Goal: Navigation & Orientation: Find specific page/section

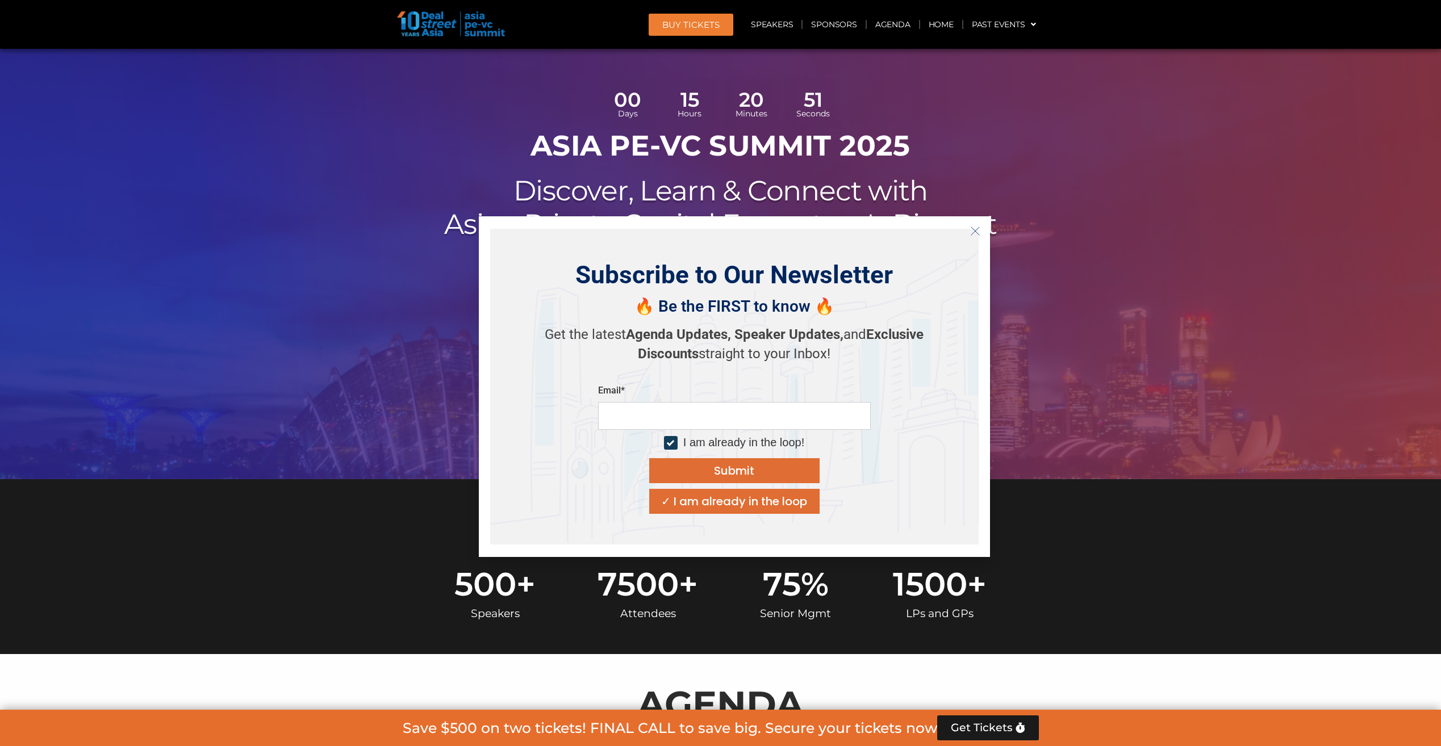
scroll to position [57, 0]
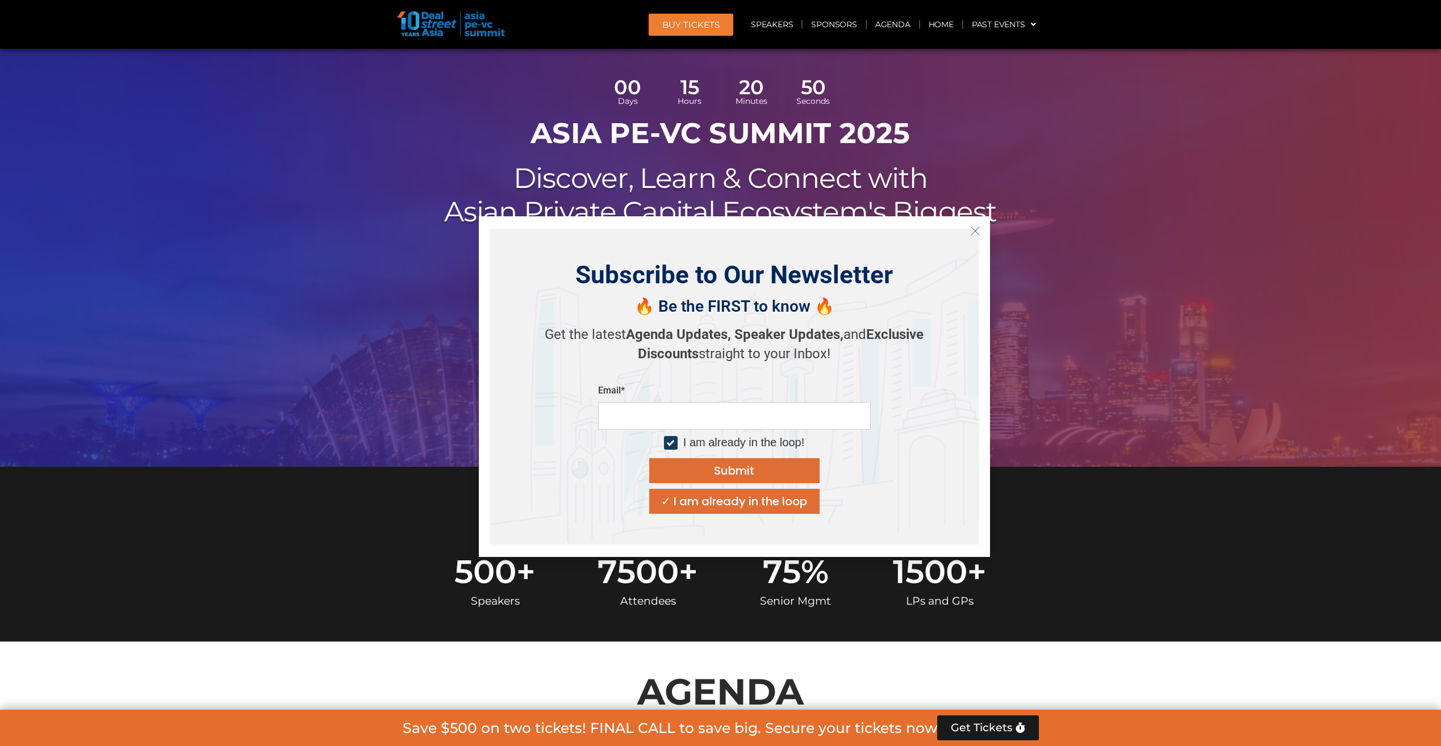
click at [970, 224] on button "Close" at bounding box center [975, 231] width 18 height 18
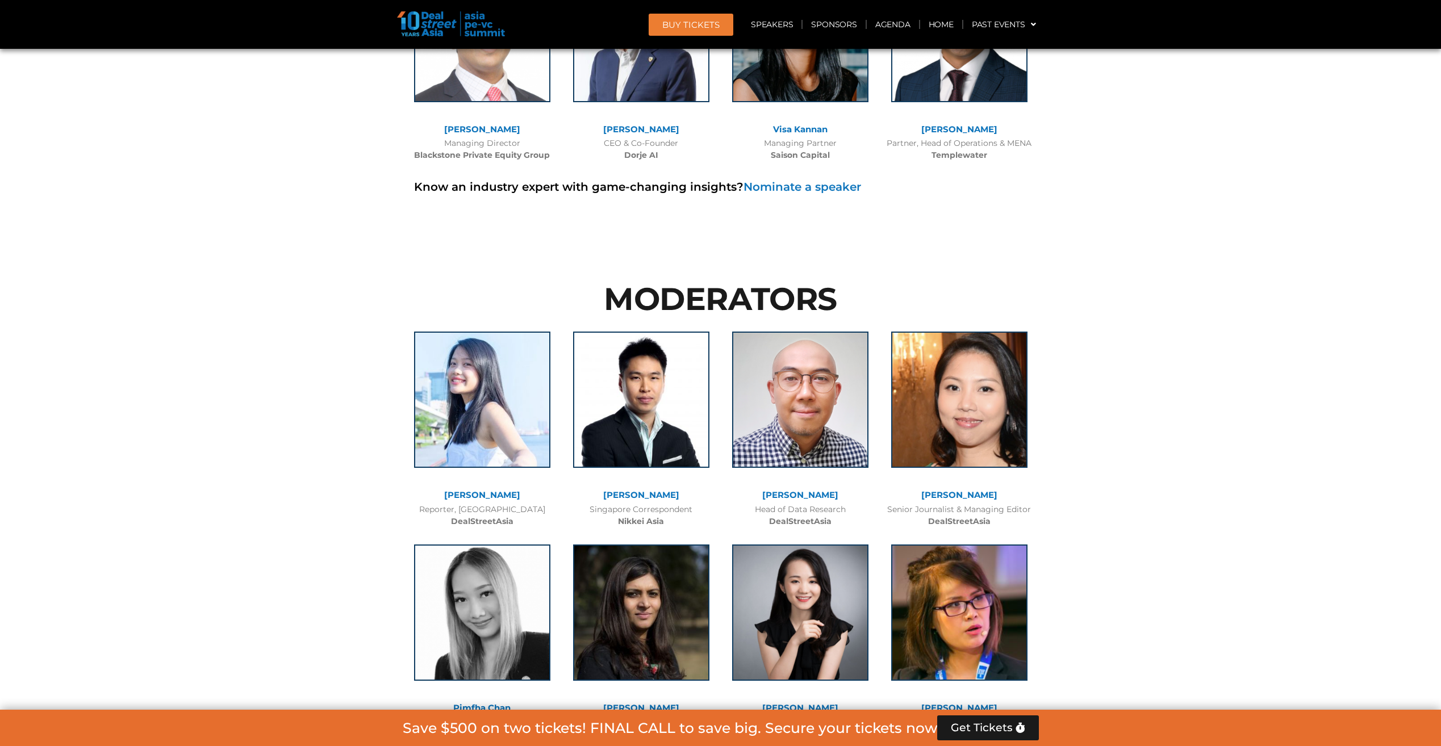
scroll to position [8521, 0]
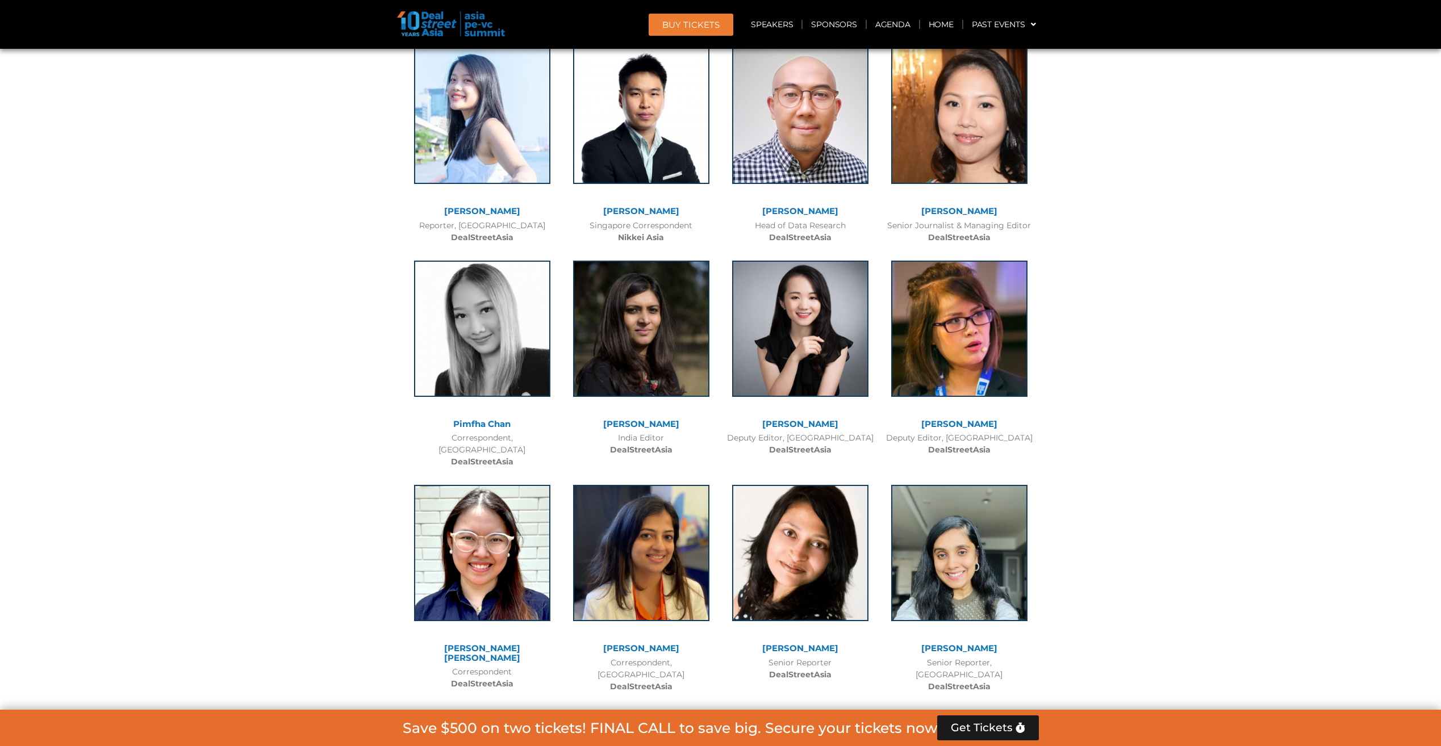
drag, startPoint x: 1441, startPoint y: 419, endPoint x: 1420, endPoint y: 256, distance: 164.9
click at [1420, 256] on div at bounding box center [720, 462] width 1441 height 998
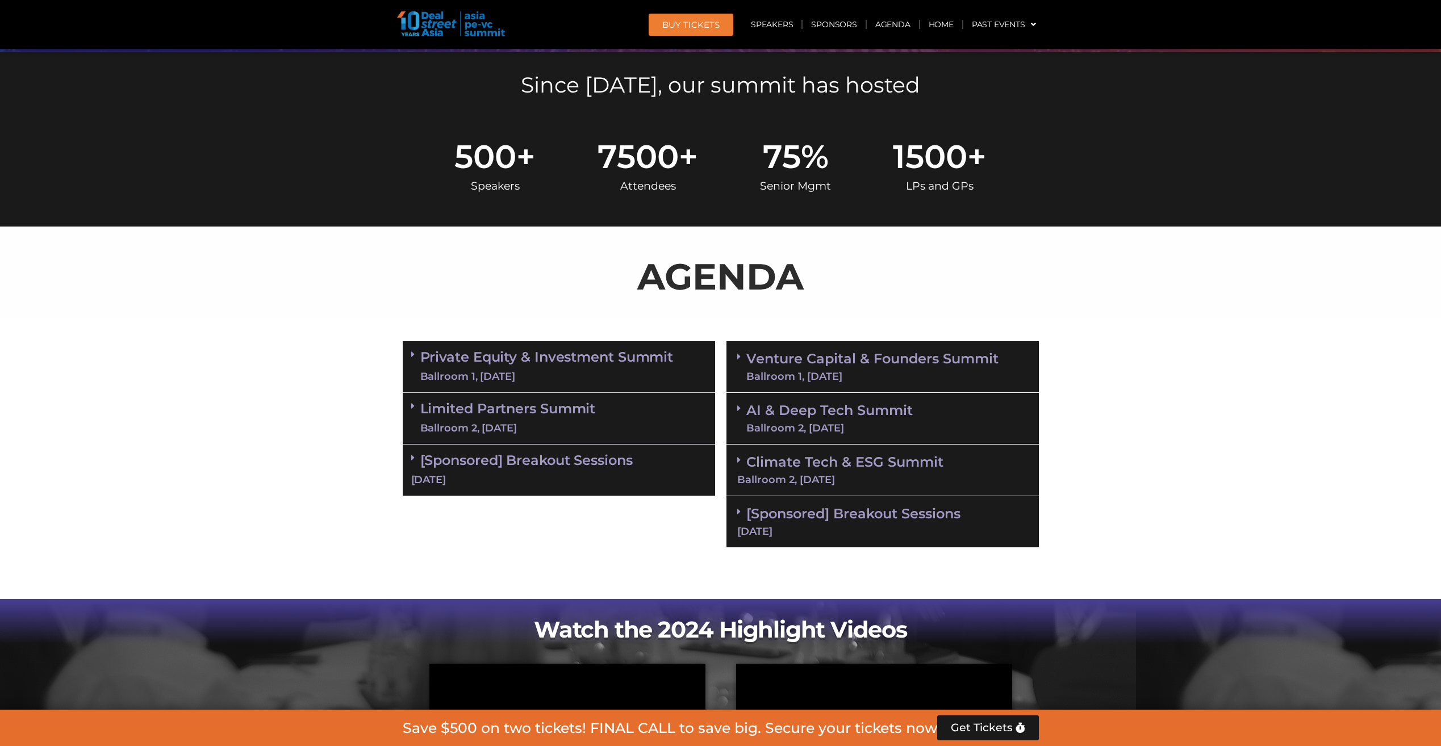
scroll to position [0, 0]
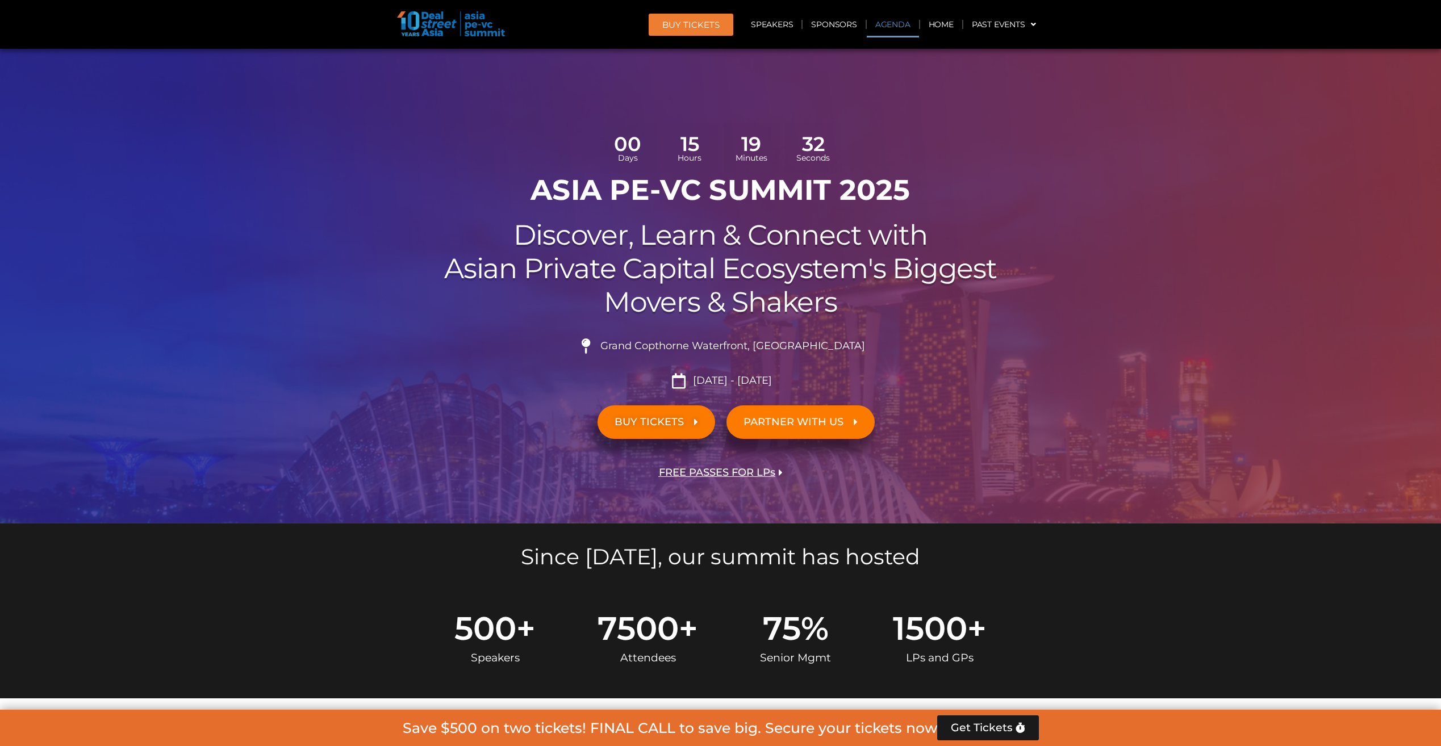
click at [894, 26] on link "Agenda" at bounding box center [893, 24] width 52 height 26
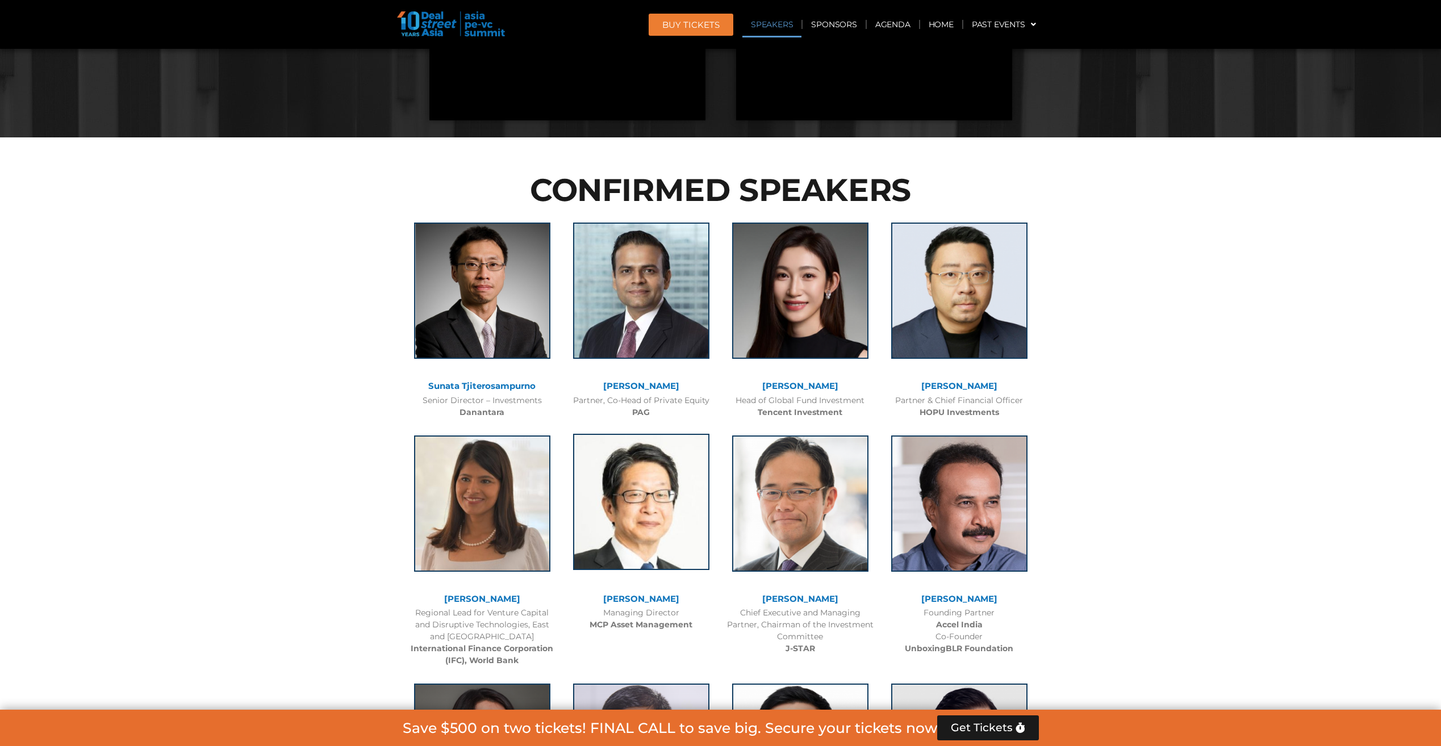
scroll to position [1337, 0]
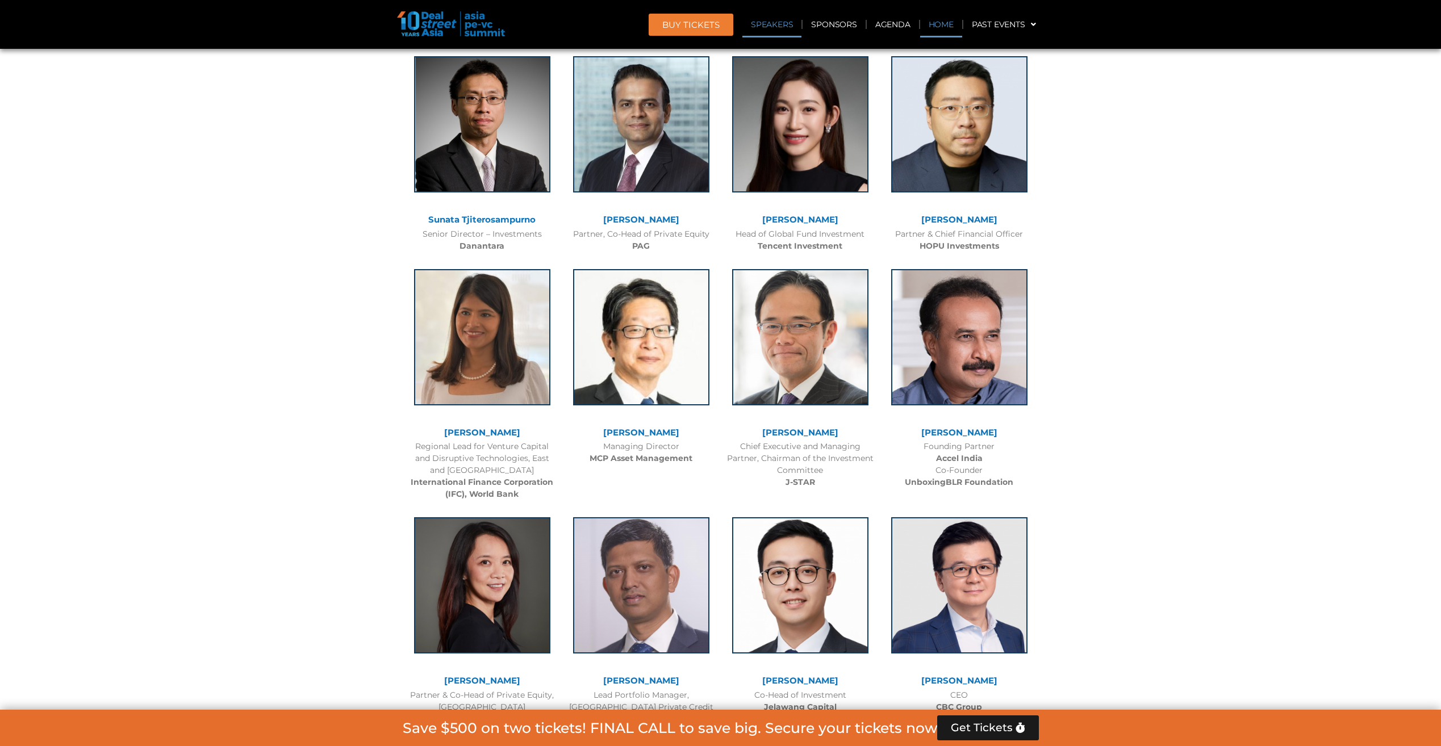
click at [941, 24] on link "Home" at bounding box center [941, 24] width 42 height 26
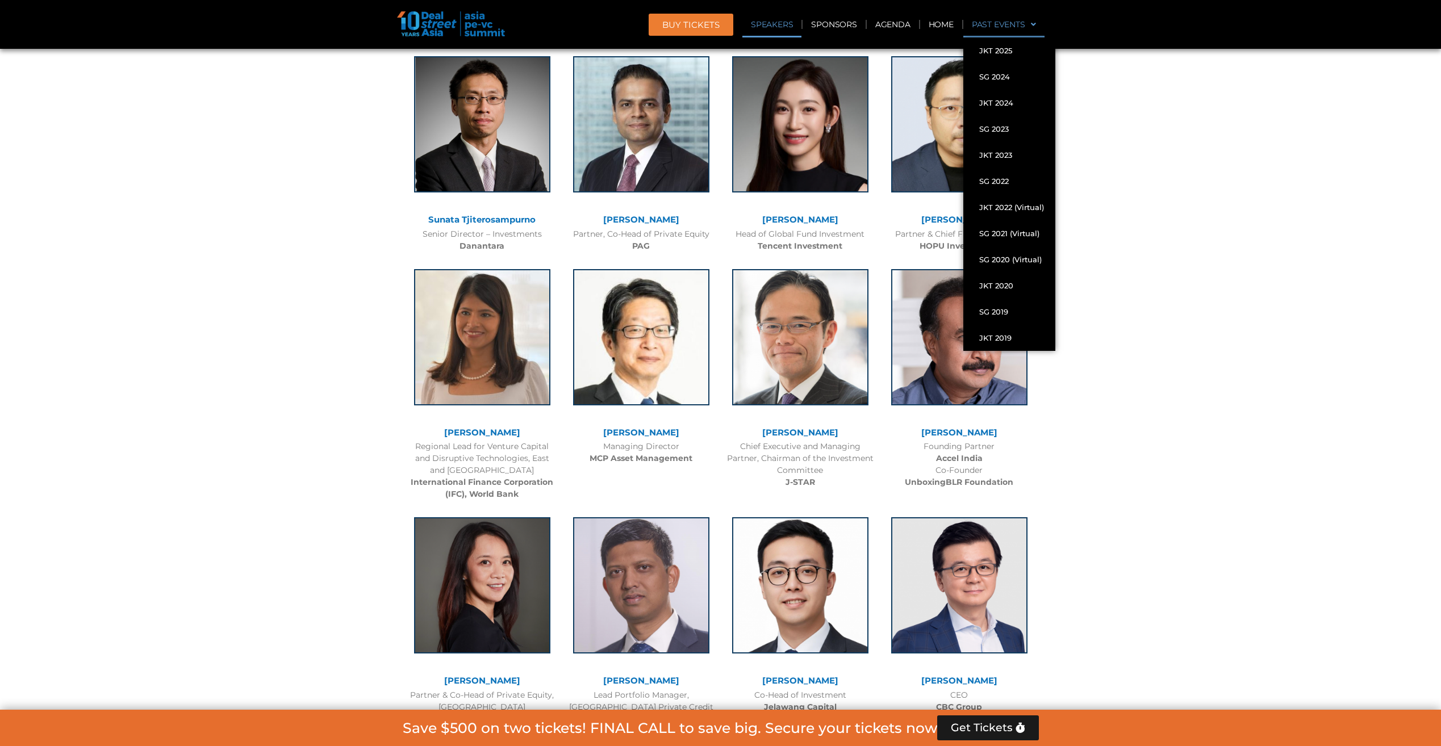
click at [989, 25] on link "Past Events" at bounding box center [1003, 24] width 81 height 26
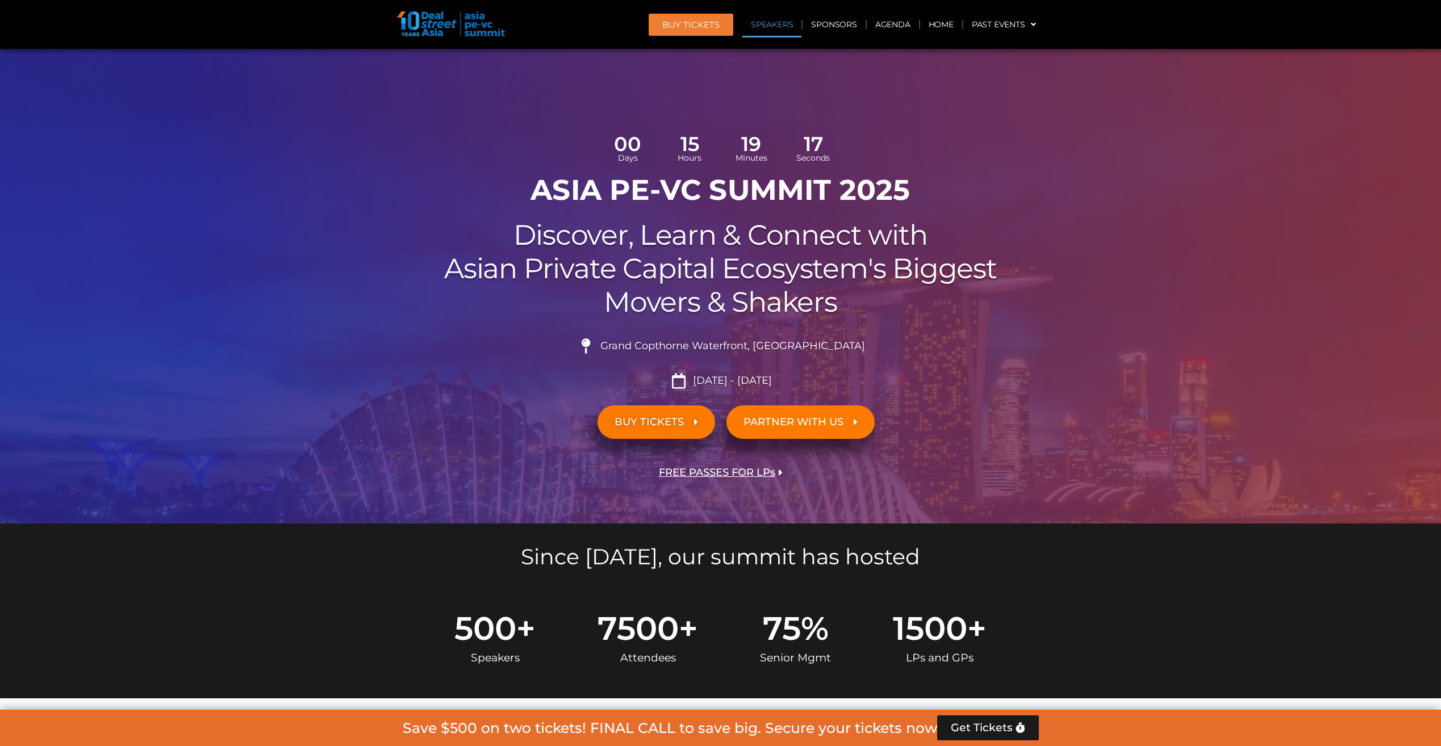
click at [776, 29] on link "Speakers" at bounding box center [771, 24] width 59 height 26
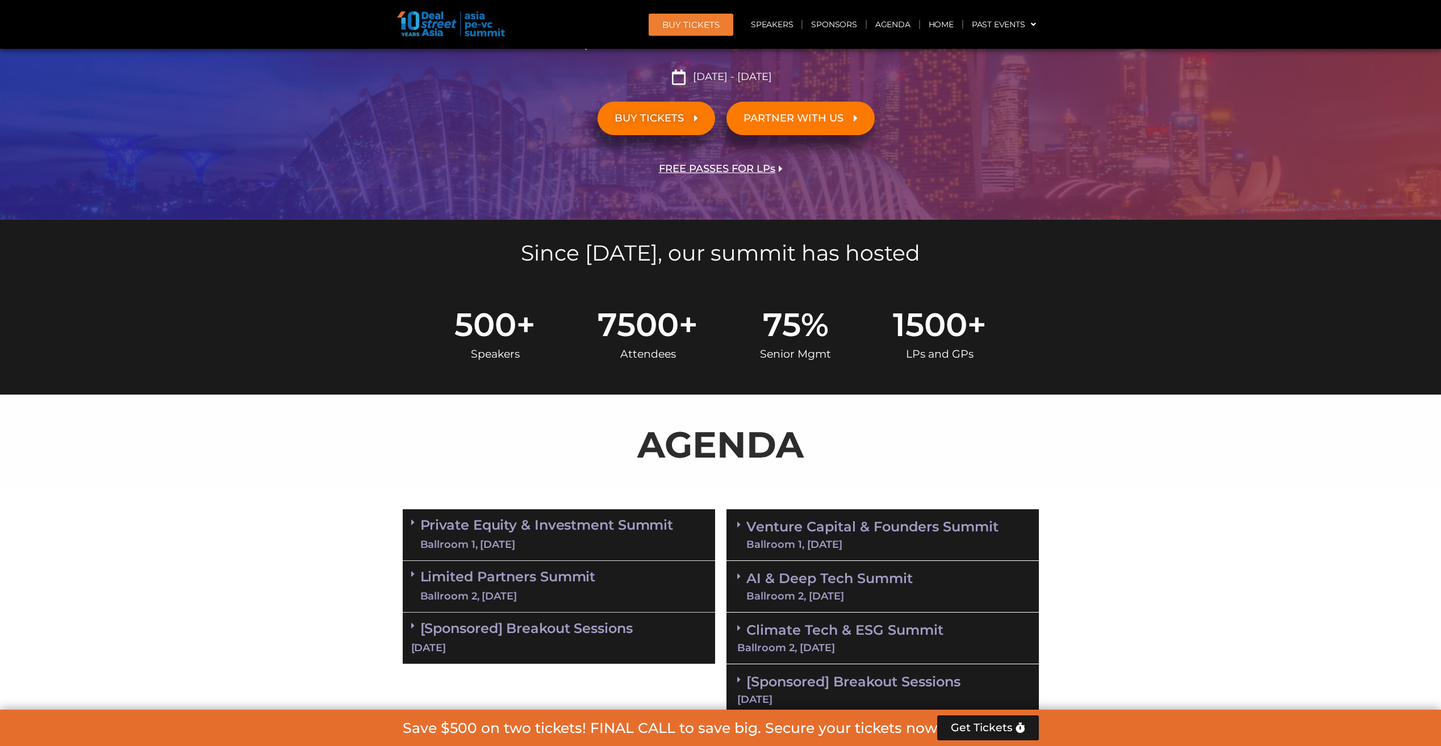
scroll to position [217, 0]
